Goal: Task Accomplishment & Management: Use online tool/utility

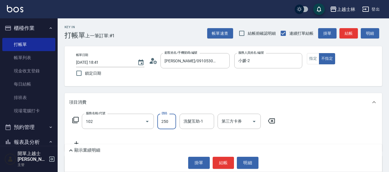
type input "精油洗髮(102)"
type input "300"
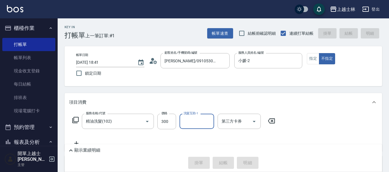
type input "2025/09/15 19:34"
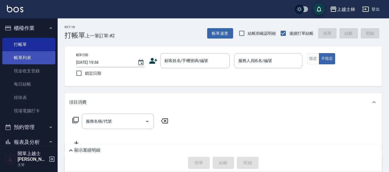
click at [22, 57] on link "帳單列表" at bounding box center [28, 57] width 53 height 13
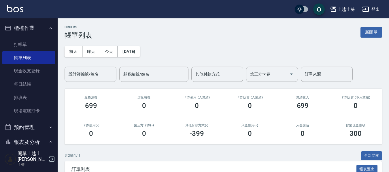
click at [76, 75] on input "設計師編號/姓名" at bounding box center [90, 74] width 47 height 10
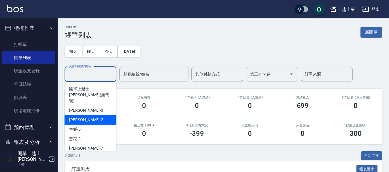
click at [88, 115] on div "小媛 -2" at bounding box center [90, 120] width 52 height 10
type input "小媛-2"
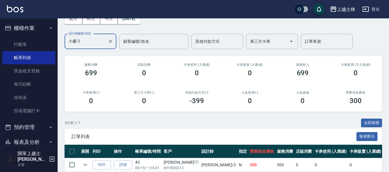
scroll to position [58, 0]
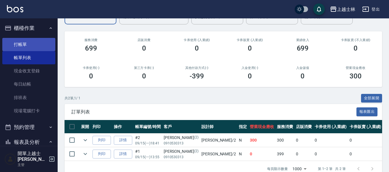
click at [24, 46] on link "打帳單" at bounding box center [28, 44] width 53 height 13
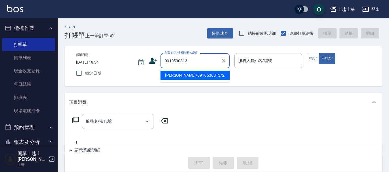
type input "舒媛/0910530313/2"
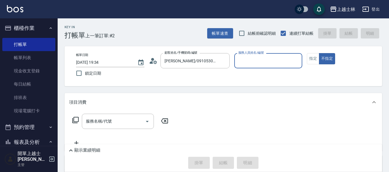
type input "小媛-2"
click at [319, 53] on button "不指定" at bounding box center [327, 58] width 16 height 11
type button "false"
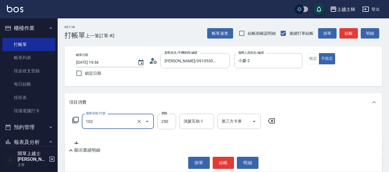
type input "精油洗髮(102)"
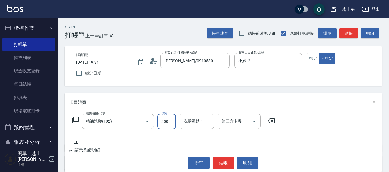
type input "300"
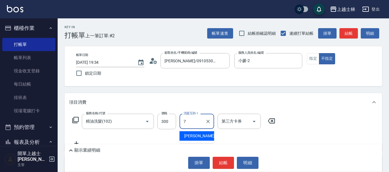
type input "蕾蕾-7"
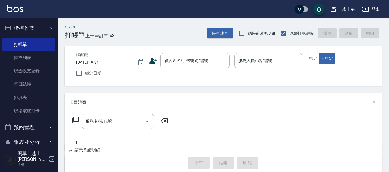
drag, startPoint x: 157, startPoint y: 50, endPoint x: 162, endPoint y: 52, distance: 5.0
drag, startPoint x: 162, startPoint y: 52, endPoint x: 283, endPoint y: 103, distance: 131.5
click at [283, 103] on div "項目消費" at bounding box center [219, 103] width 301 height 6
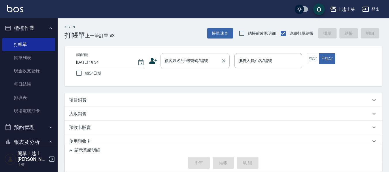
click at [174, 62] on div "顧客姓名/手機號碼/編號 顧客姓名/手機號碼/編號" at bounding box center [194, 60] width 69 height 15
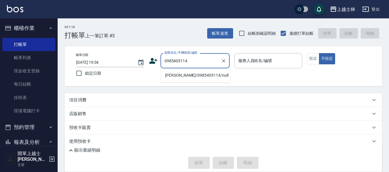
type input "妤煊/0985405114/null"
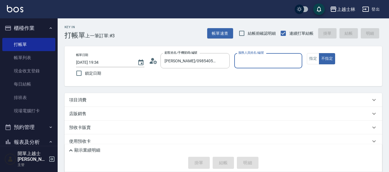
click at [319, 53] on button "不指定" at bounding box center [327, 58] width 16 height 11
type input "妤煊-8"
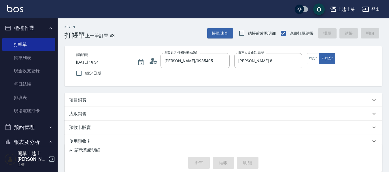
click at [104, 99] on div "項目消費" at bounding box center [219, 100] width 301 height 6
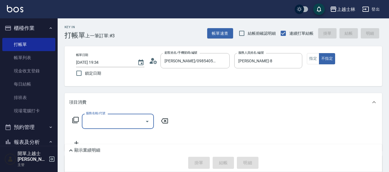
click at [101, 121] on input "服務名稱/代號" at bounding box center [113, 122] width 58 height 10
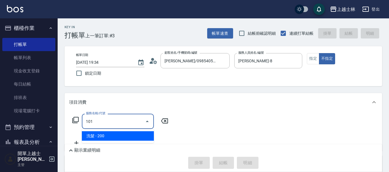
type input "洗髮(101)"
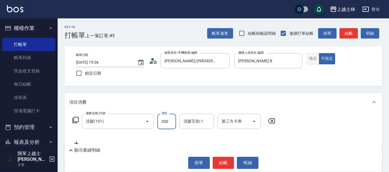
type input "300"
click at [310, 62] on button "指定" at bounding box center [313, 58] width 12 height 11
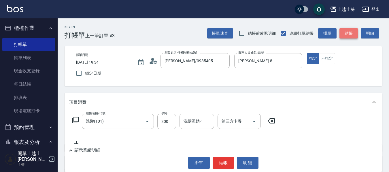
click at [351, 33] on button "結帳" at bounding box center [348, 33] width 18 height 11
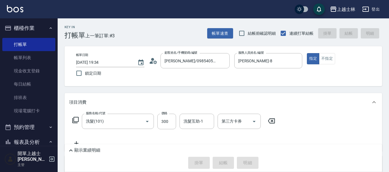
type input "2025/09/15 19:52"
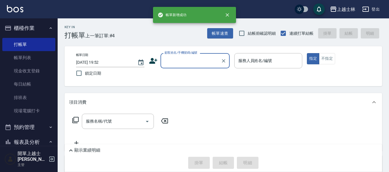
click at [182, 64] on input "顧客姓名/手機號碼/編號" at bounding box center [190, 61] width 55 height 10
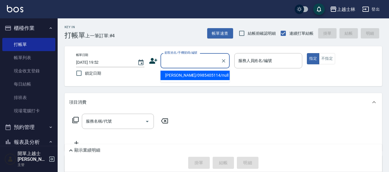
click at [188, 76] on li "妤煊/0985405114/null" at bounding box center [194, 76] width 69 height 10
type input "妤煊/0985405114/null"
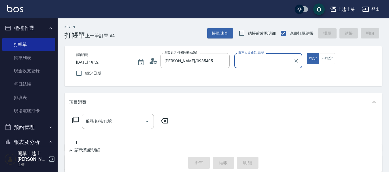
type input "妤煊-8"
click at [88, 123] on div "服務名稱/代號 服務名稱/代號" at bounding box center [118, 121] width 72 height 15
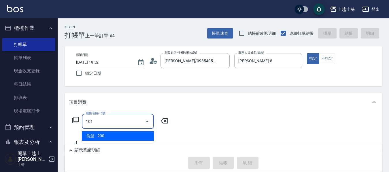
type input "洗髮(101)"
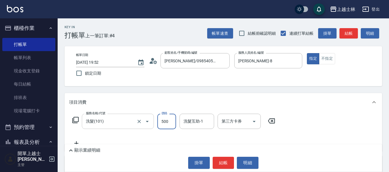
type input "500"
click at [347, 30] on button "結帳" at bounding box center [348, 33] width 18 height 11
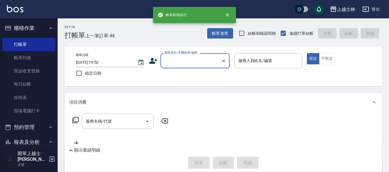
click at [177, 59] on input "顧客姓名/手機號碼/編號" at bounding box center [190, 61] width 55 height 10
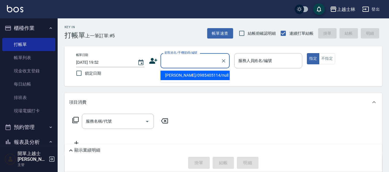
click at [190, 80] on li "妤煊/0985405114/null" at bounding box center [194, 76] width 69 height 10
type input "妤煊/0985405114/null"
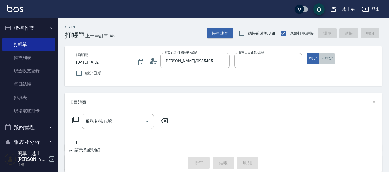
click at [328, 57] on button "不指定" at bounding box center [327, 58] width 16 height 11
type input "妤煊-8"
click at [118, 124] on input "服務名稱/代號" at bounding box center [113, 122] width 58 height 10
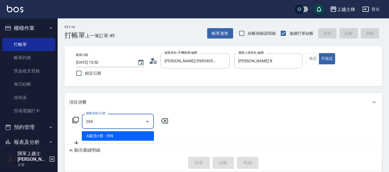
type input "A級洗+剪(204)"
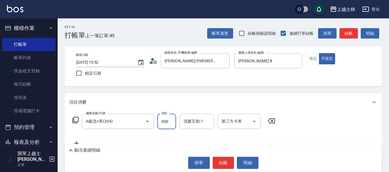
type input "400"
click at [355, 32] on button "結帳" at bounding box center [348, 33] width 18 height 11
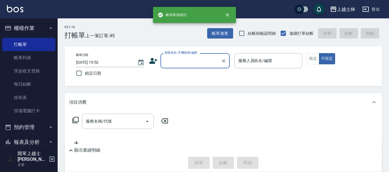
click at [187, 62] on input "顧客姓名/手機號碼/編號" at bounding box center [190, 61] width 55 height 10
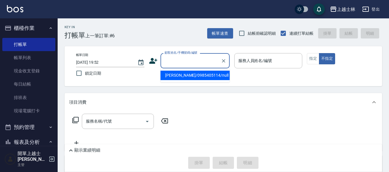
click at [191, 80] on li "妤煊/0985405114/null" at bounding box center [194, 76] width 69 height 10
type input "妤煊/0985405114/null"
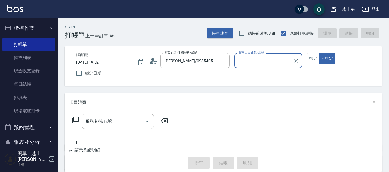
type input "妤煊-8"
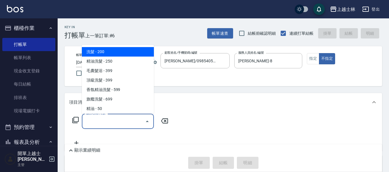
click at [112, 121] on input "服務名稱/代號" at bounding box center [113, 122] width 58 height 10
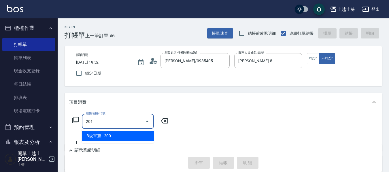
type input "B級單剪(201)"
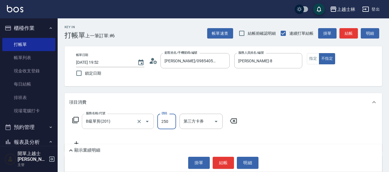
type input "250"
click at [349, 32] on button "結帳" at bounding box center [348, 33] width 18 height 11
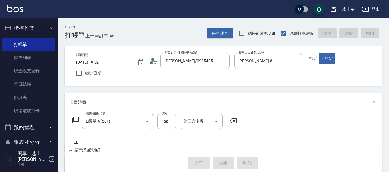
type input "2025/09/15 19:53"
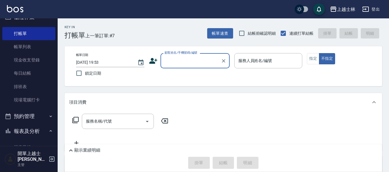
scroll to position [29, 0]
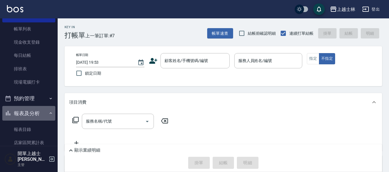
click at [30, 112] on button "報表及分析" at bounding box center [28, 113] width 53 height 15
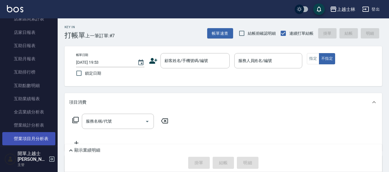
scroll to position [173, 0]
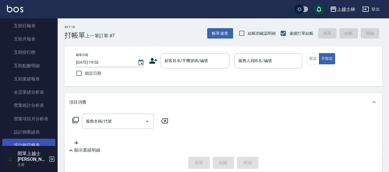
click at [26, 146] on link "設計師日報表" at bounding box center [28, 145] width 53 height 13
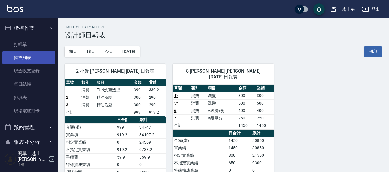
click at [32, 57] on link "帳單列表" at bounding box center [28, 57] width 53 height 13
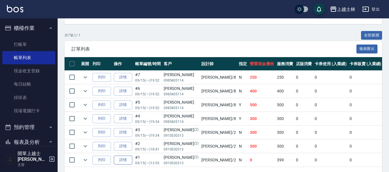
scroll to position [143, 0]
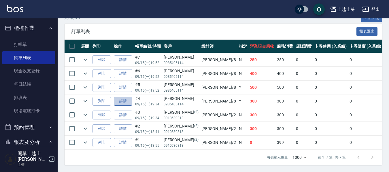
click at [119, 98] on link "詳情" at bounding box center [123, 101] width 18 height 9
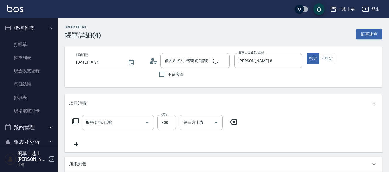
type input "2025/09/15 19:34"
type input "妤煊-8"
click at [329, 63] on button "不指定" at bounding box center [327, 58] width 16 height 11
type input "妤煊/0985405114/null"
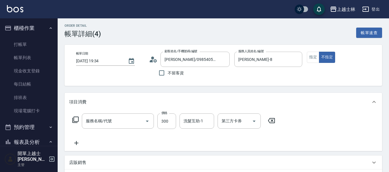
type input "洗髮(101)"
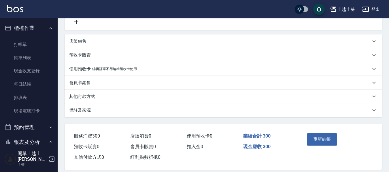
scroll to position [130, 0]
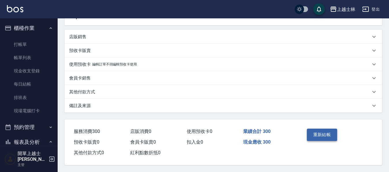
click at [324, 134] on button "重新結帳" at bounding box center [322, 135] width 31 height 12
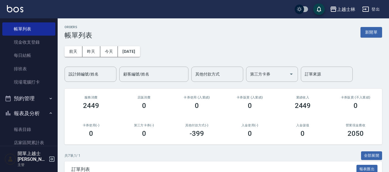
scroll to position [58, 0]
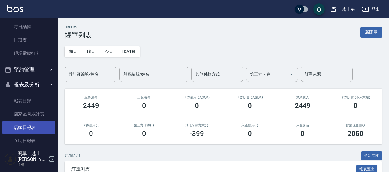
click at [41, 125] on link "店家日報表" at bounding box center [28, 127] width 53 height 13
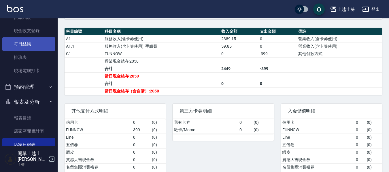
scroll to position [29, 0]
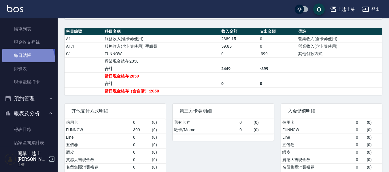
click at [23, 60] on link "每日結帳" at bounding box center [28, 55] width 53 height 13
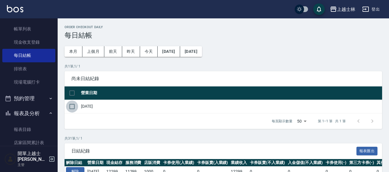
click at [70, 109] on input "checkbox" at bounding box center [72, 107] width 12 height 12
checkbox input "true"
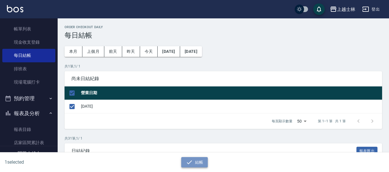
click at [195, 161] on button "結帳" at bounding box center [194, 162] width 27 height 11
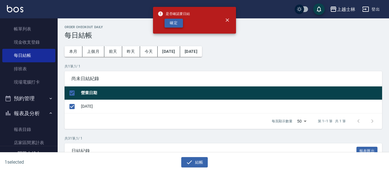
click at [172, 24] on button "確定" at bounding box center [173, 23] width 18 height 9
checkbox input "false"
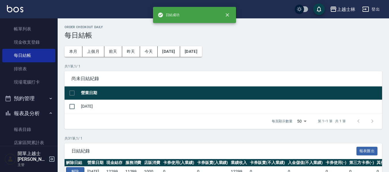
scroll to position [115, 0]
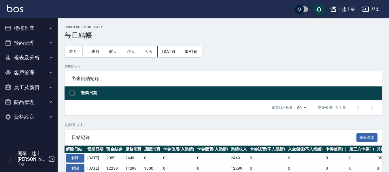
scroll to position [115, 0]
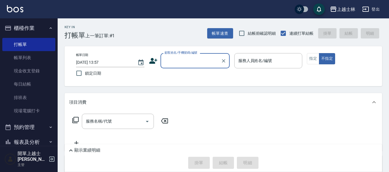
drag, startPoint x: 28, startPoint y: 109, endPoint x: 124, endPoint y: 114, distance: 96.3
click at [28, 109] on link "現場電腦打卡" at bounding box center [28, 111] width 53 height 13
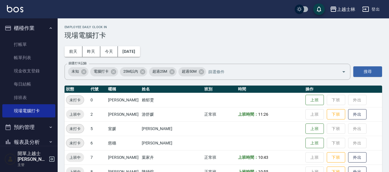
scroll to position [29, 0]
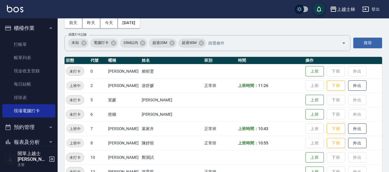
drag, startPoint x: 207, startPoint y: 37, endPoint x: 209, endPoint y: 31, distance: 5.7
drag, startPoint x: 209, startPoint y: 31, endPoint x: 321, endPoint y: 89, distance: 125.5
click at [326, 85] on button "下班" at bounding box center [335, 86] width 18 height 10
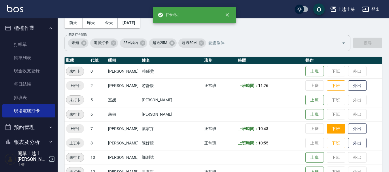
click at [328, 128] on button "下班" at bounding box center [335, 129] width 18 height 10
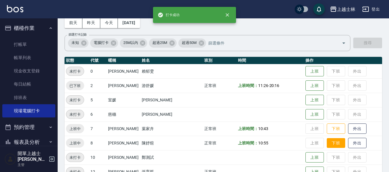
click at [326, 145] on button "下班" at bounding box center [335, 143] width 18 height 10
